Goal: Information Seeking & Learning: Learn about a topic

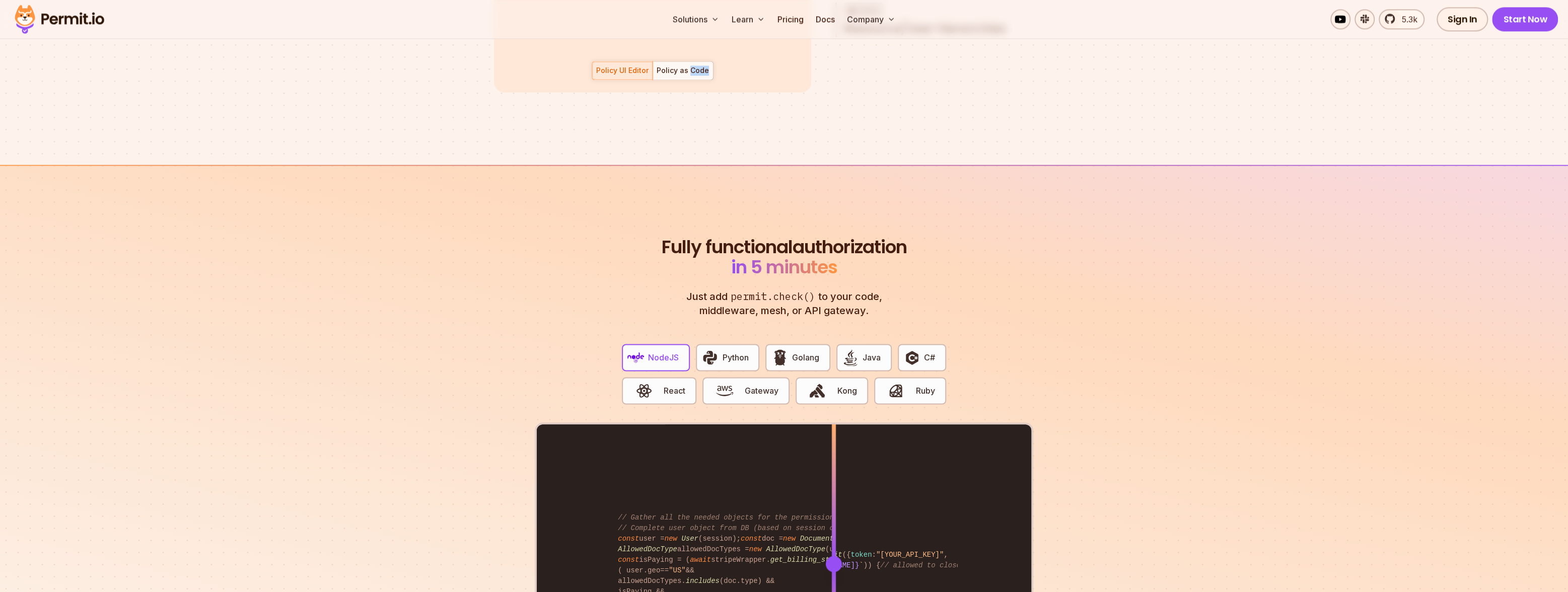
click at [657, 75] on div "Policy as Code" at bounding box center [683, 71] width 52 height 10
click at [596, 75] on div "Policy UI Editor" at bounding box center [622, 71] width 52 height 10
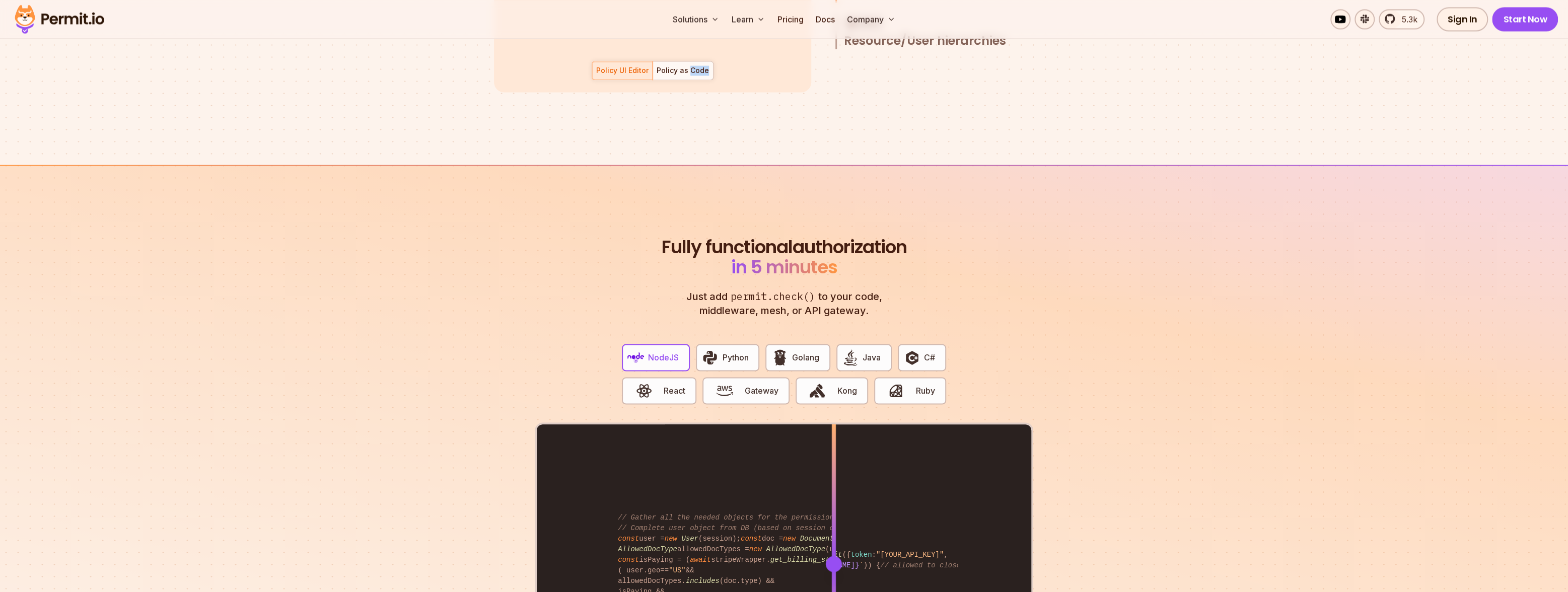
click at [860, 30] on p "ReBAC" at bounding box center [869, 23] width 19 height 16
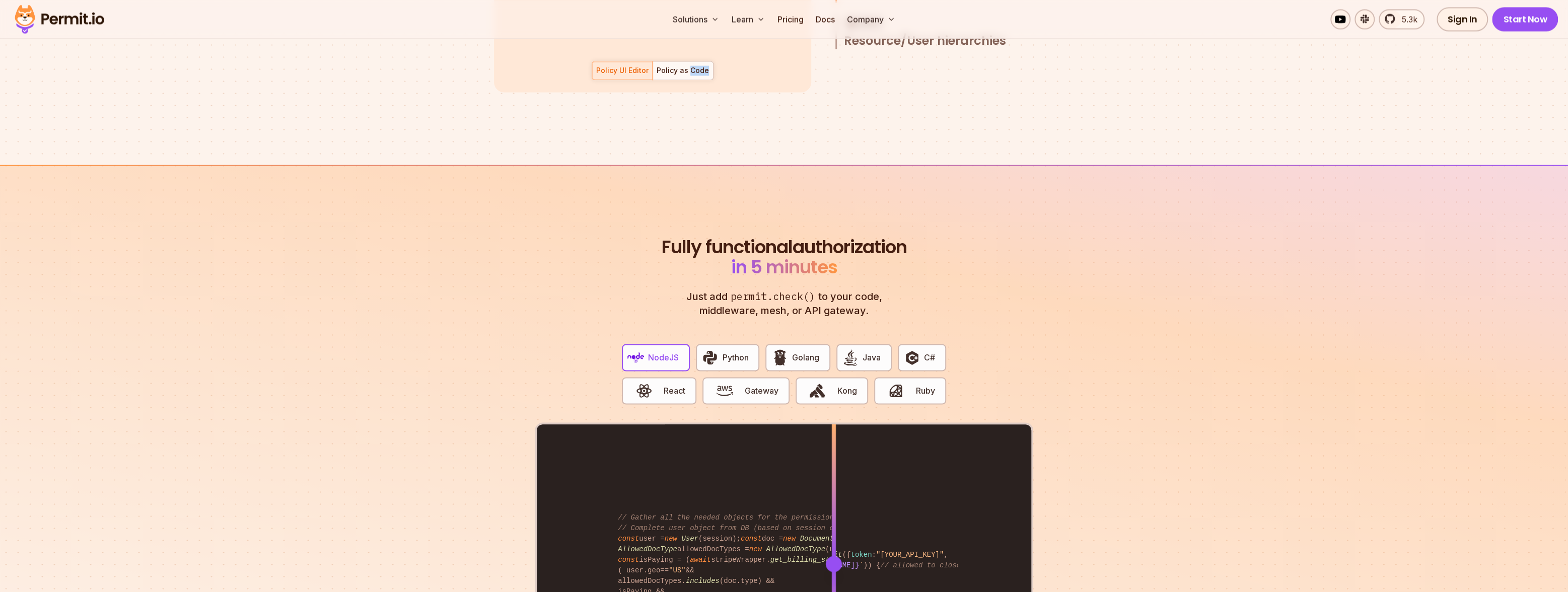
click at [844, 49] on h3 "ReBAC Resource/User hierarchies" at bounding box center [937, 32] width 188 height 34
